Goal: Find specific page/section: Find specific page/section

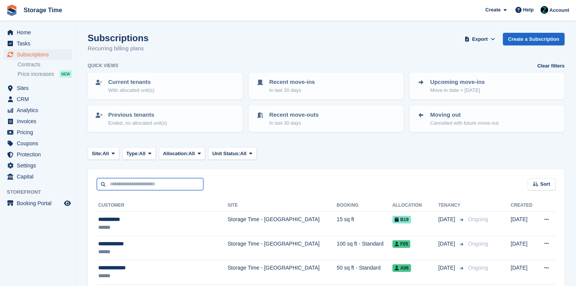
click at [152, 184] on input "text" at bounding box center [150, 184] width 107 height 13
type input "****"
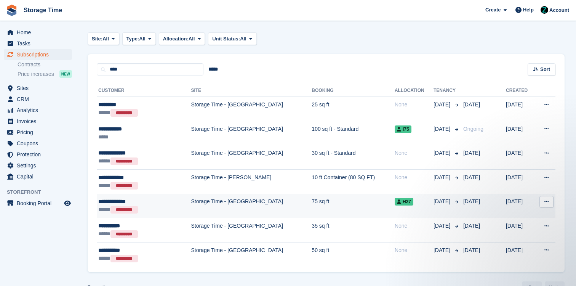
click at [214, 206] on td "Storage Time - [GEOGRAPHIC_DATA]" at bounding box center [251, 206] width 121 height 24
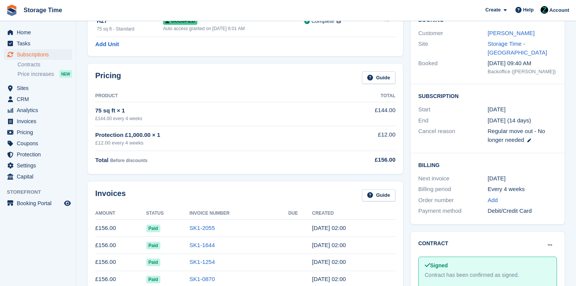
scroll to position [61, 0]
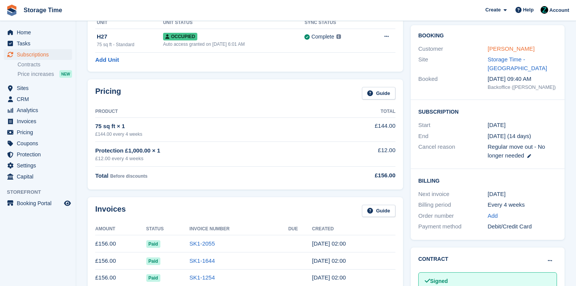
click at [501, 46] on link "Luke Halliwell" at bounding box center [511, 48] width 47 height 6
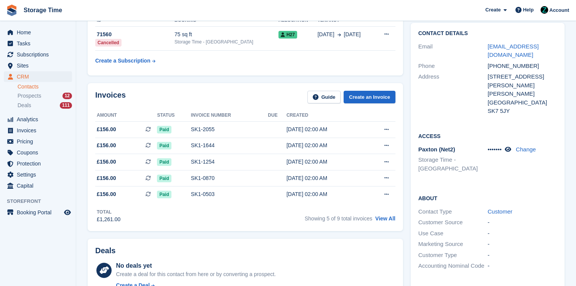
scroll to position [128, 0]
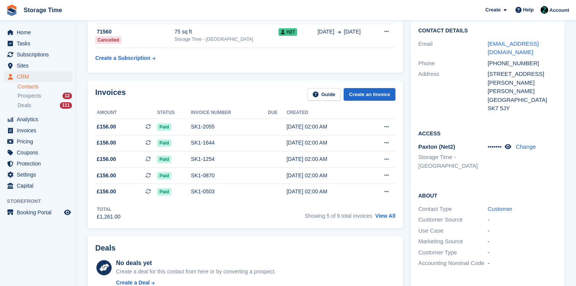
click at [514, 142] on div "••••••• Change" at bounding box center [522, 146] width 69 height 9
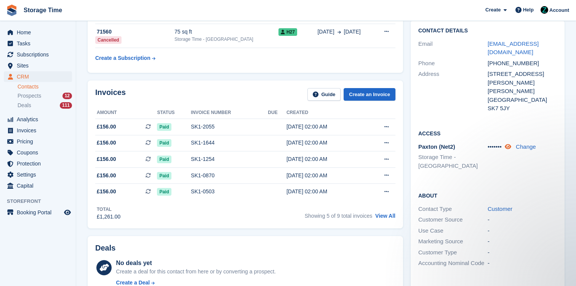
scroll to position [0, 0]
click at [511, 144] on icon at bounding box center [508, 147] width 6 height 6
